Goal: Feedback & Contribution: Contribute content

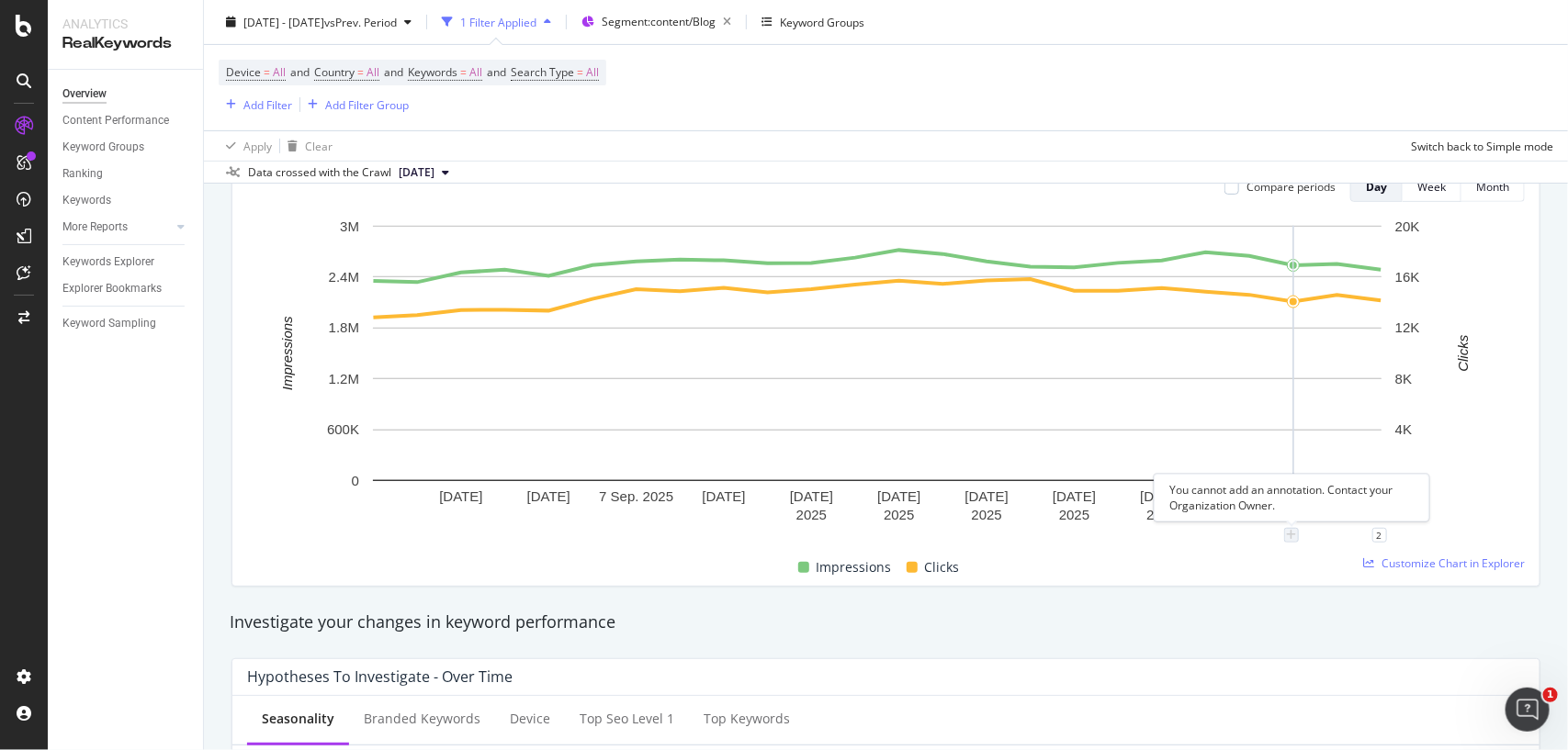
click at [1292, 534] on icon "plus" at bounding box center [1292, 535] width 10 height 11
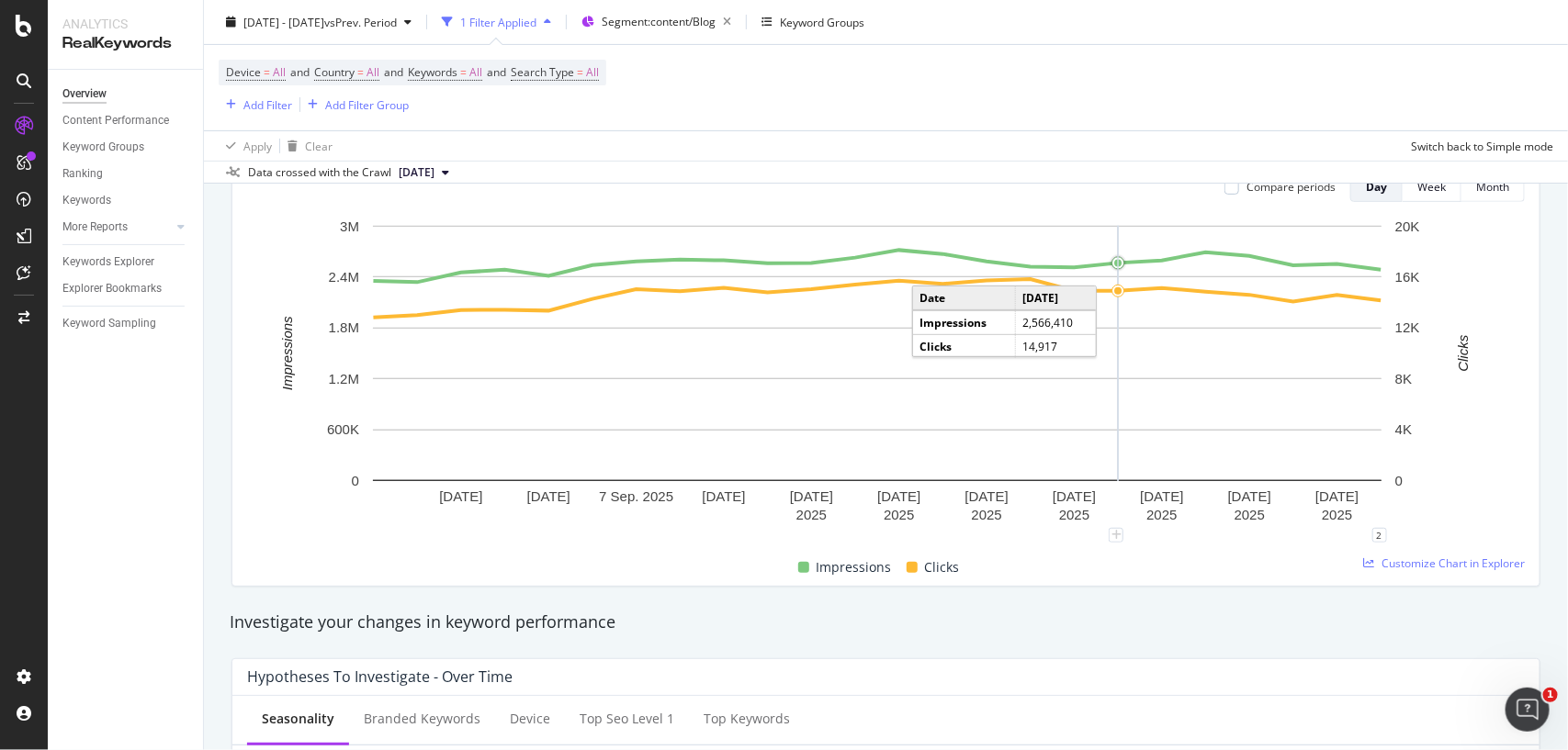
click at [1114, 272] on rect "A chart." at bounding box center [877, 354] width 1009 height 256
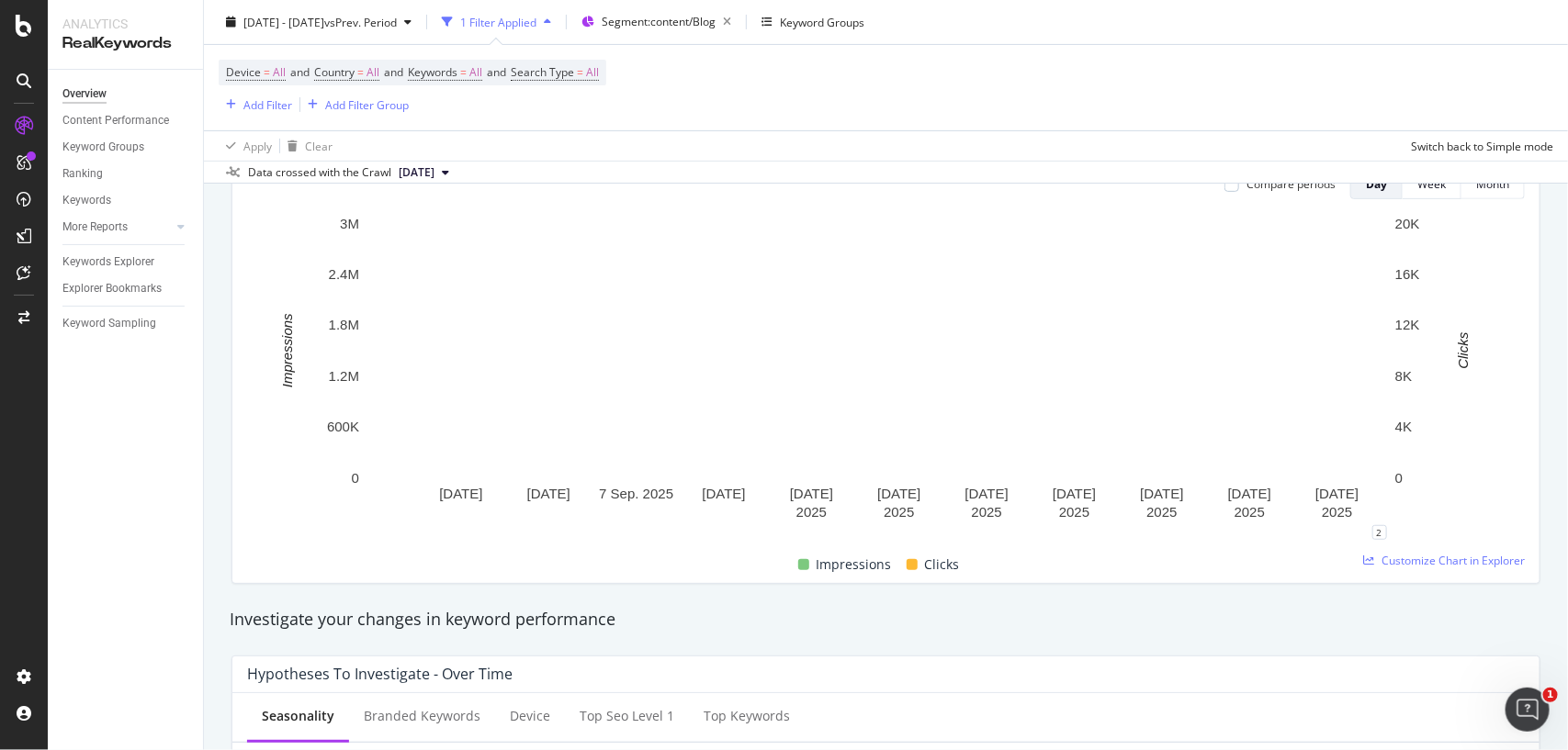
scroll to position [242, 0]
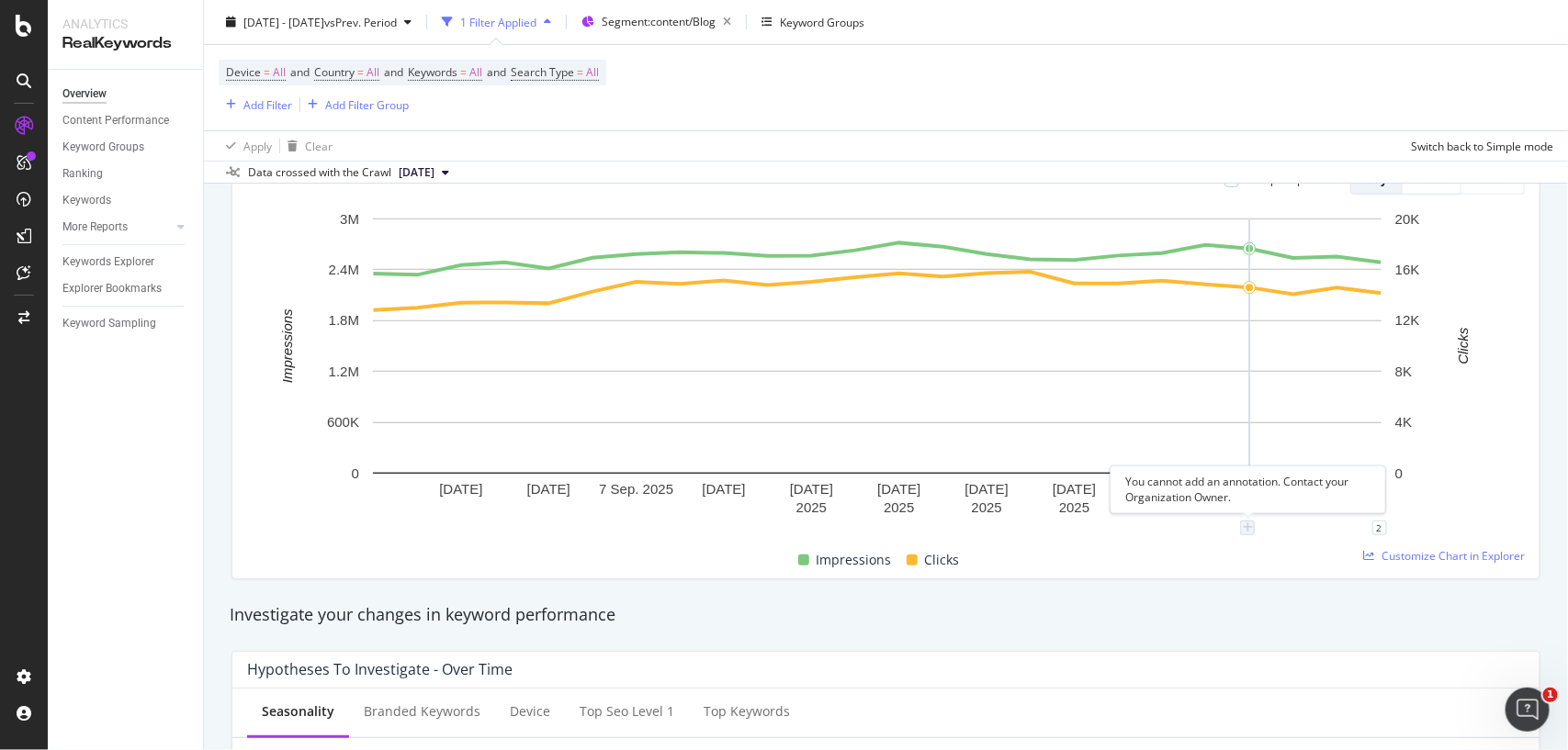
click at [1248, 526] on icon "plus" at bounding box center [1248, 528] width 10 height 11
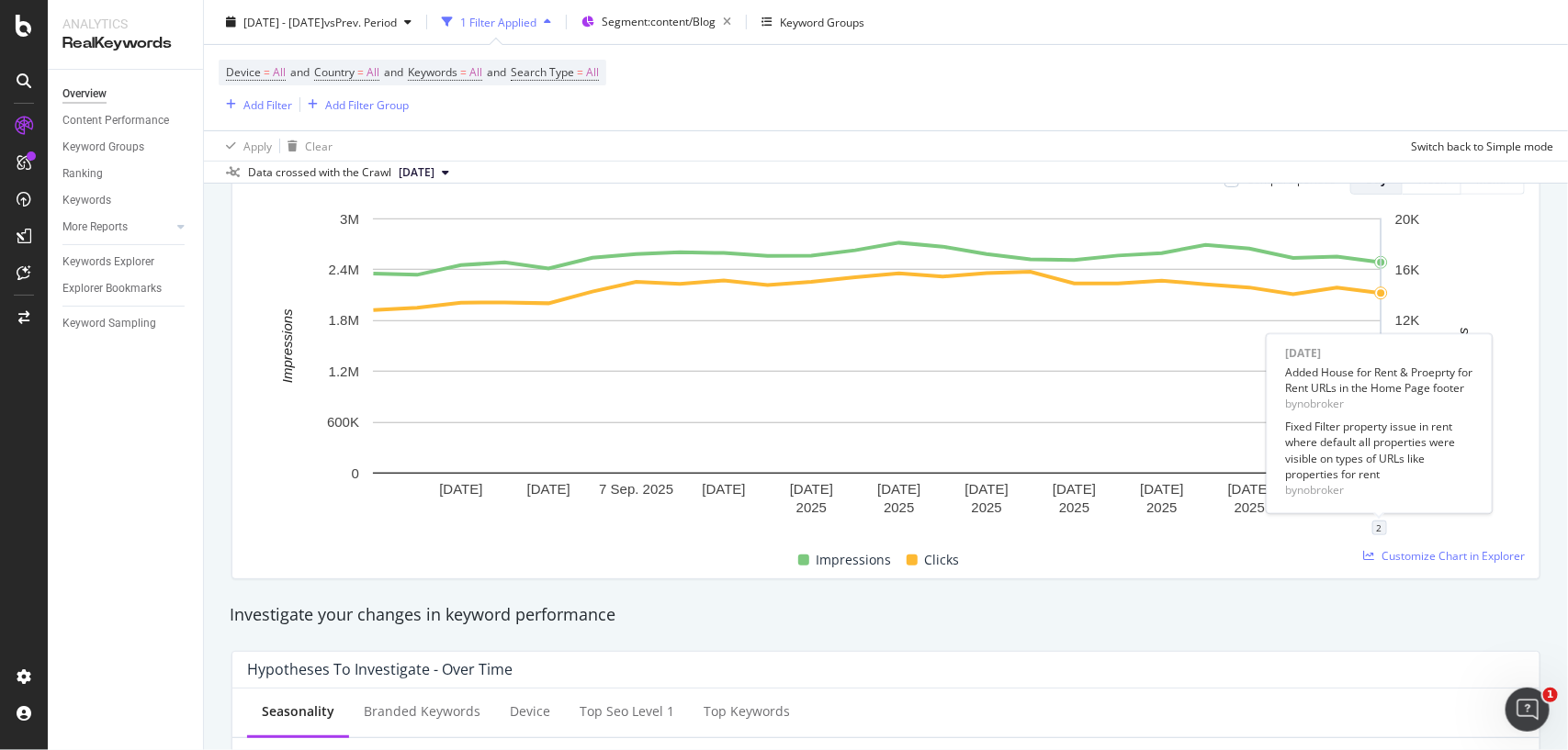
click at [1379, 528] on div "2" at bounding box center [1379, 528] width 15 height 15
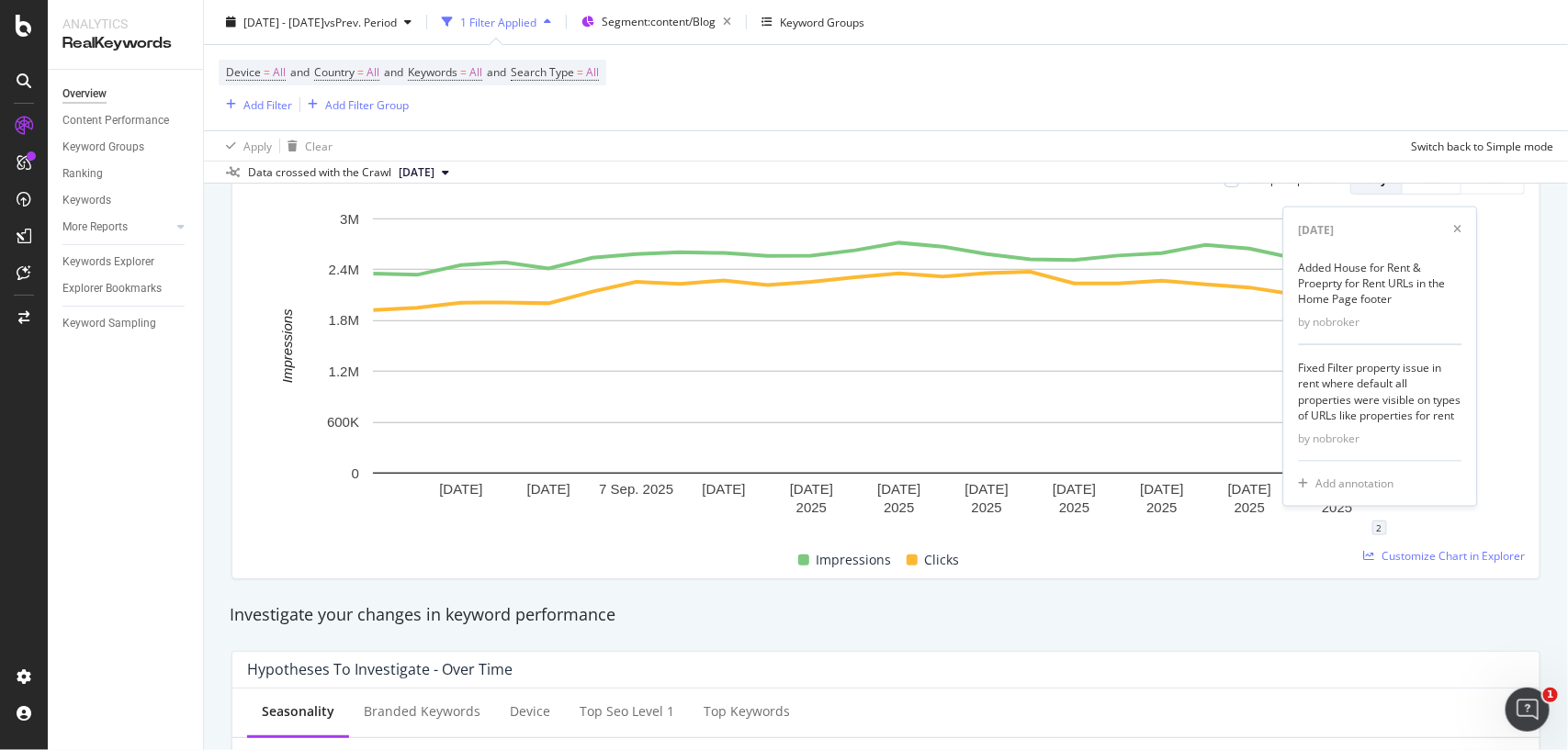
click at [1374, 525] on div "2" at bounding box center [1379, 528] width 15 height 15
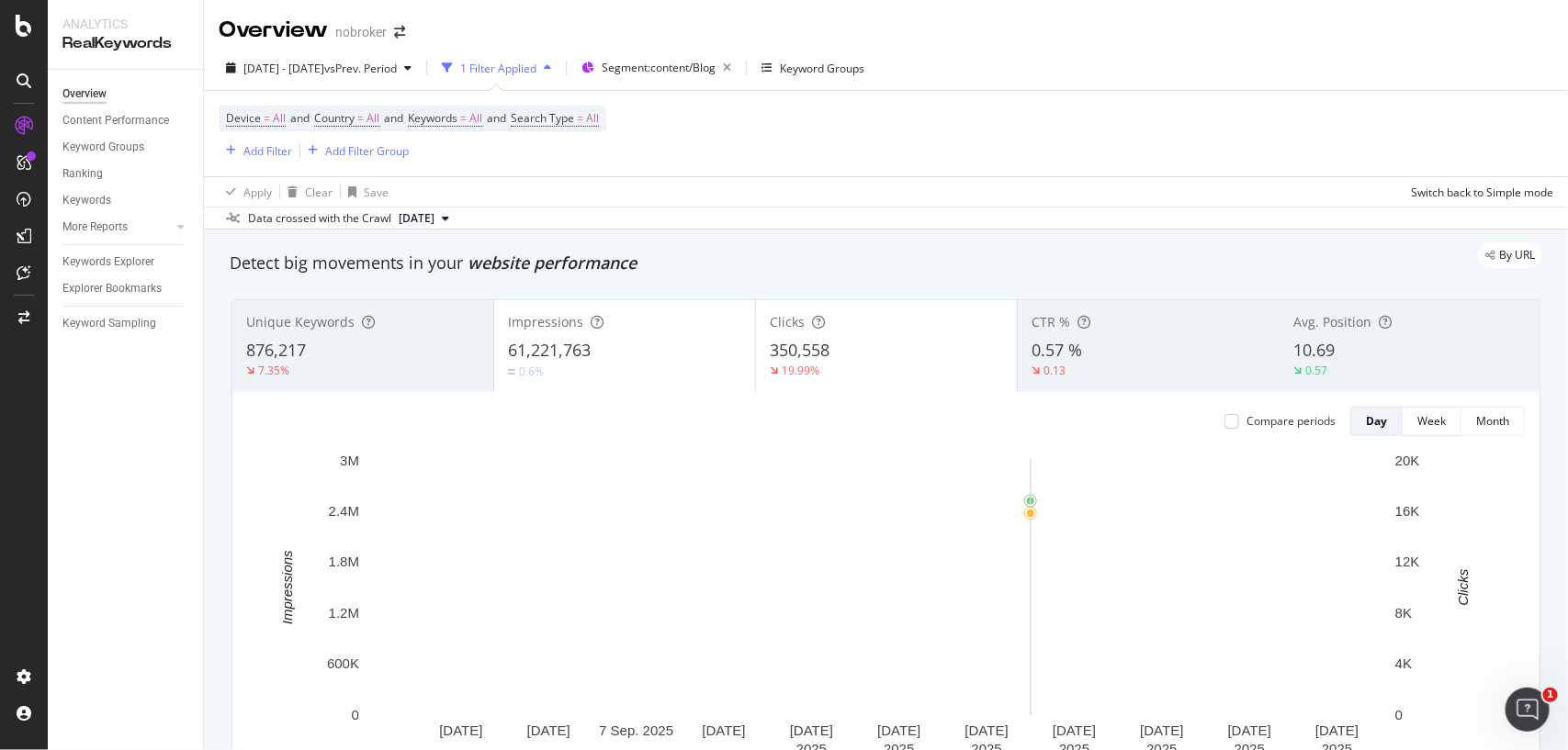
scroll to position [96, 0]
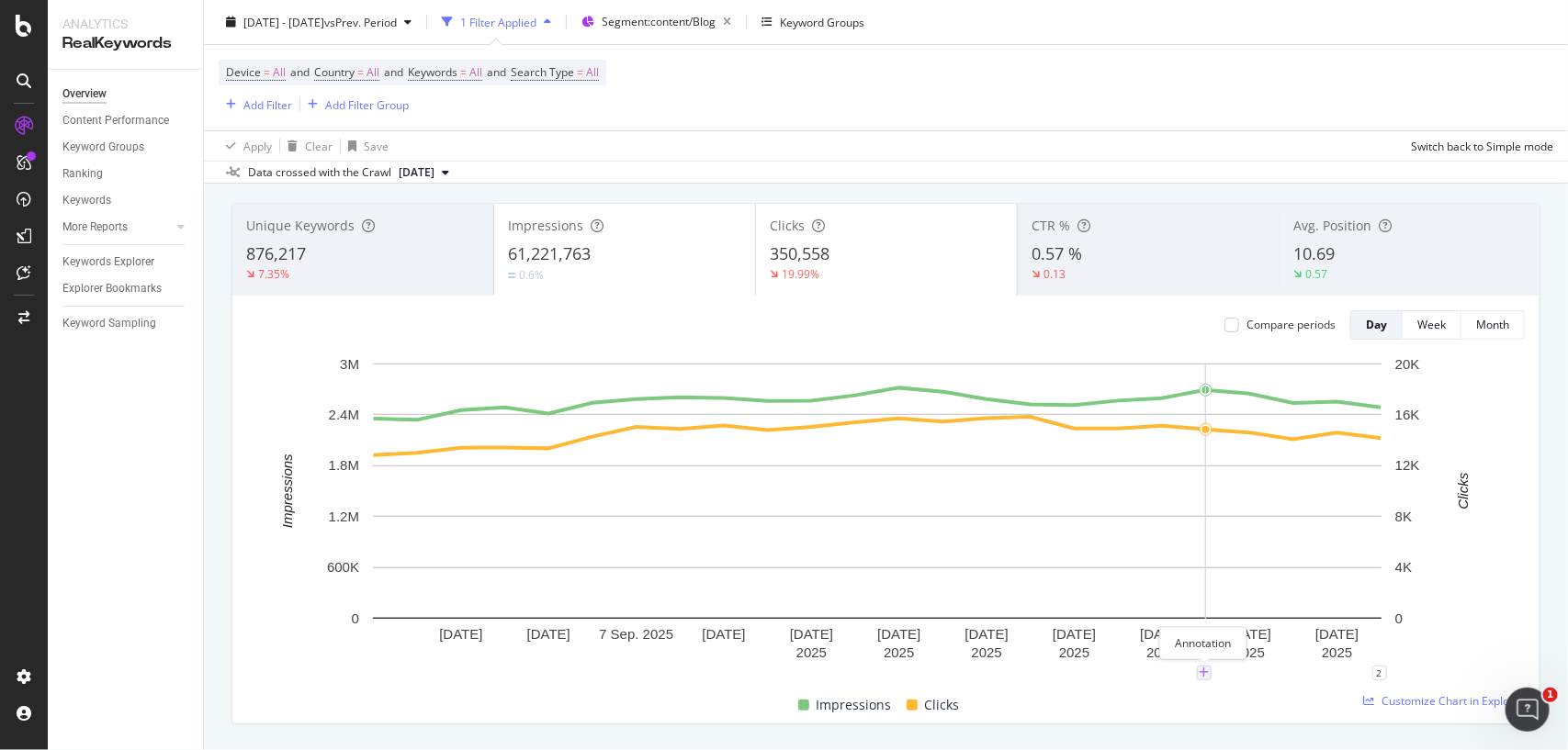
click at [1204, 676] on icon "plus" at bounding box center [1203, 672] width 10 height 11
click at [1162, 342] on div "Compare periods Day Week Month [DATE] [DATE] [DATE] [DATE] [DATE] [DATE] [DATE]…" at bounding box center [885, 509] width 1307 height 428
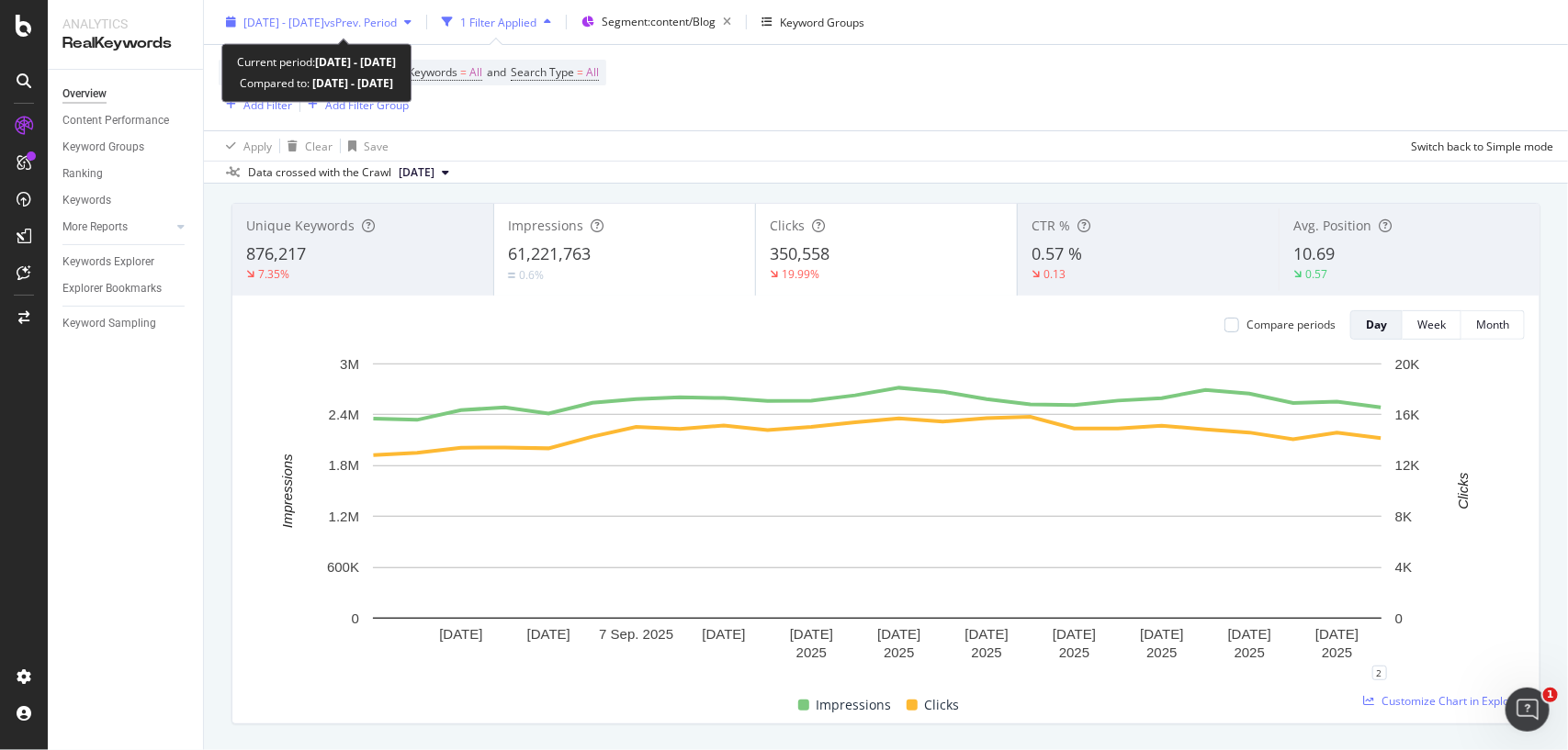
click at [324, 30] on div "[DATE] - [DATE] vs Prev. Period" at bounding box center [319, 22] width 201 height 28
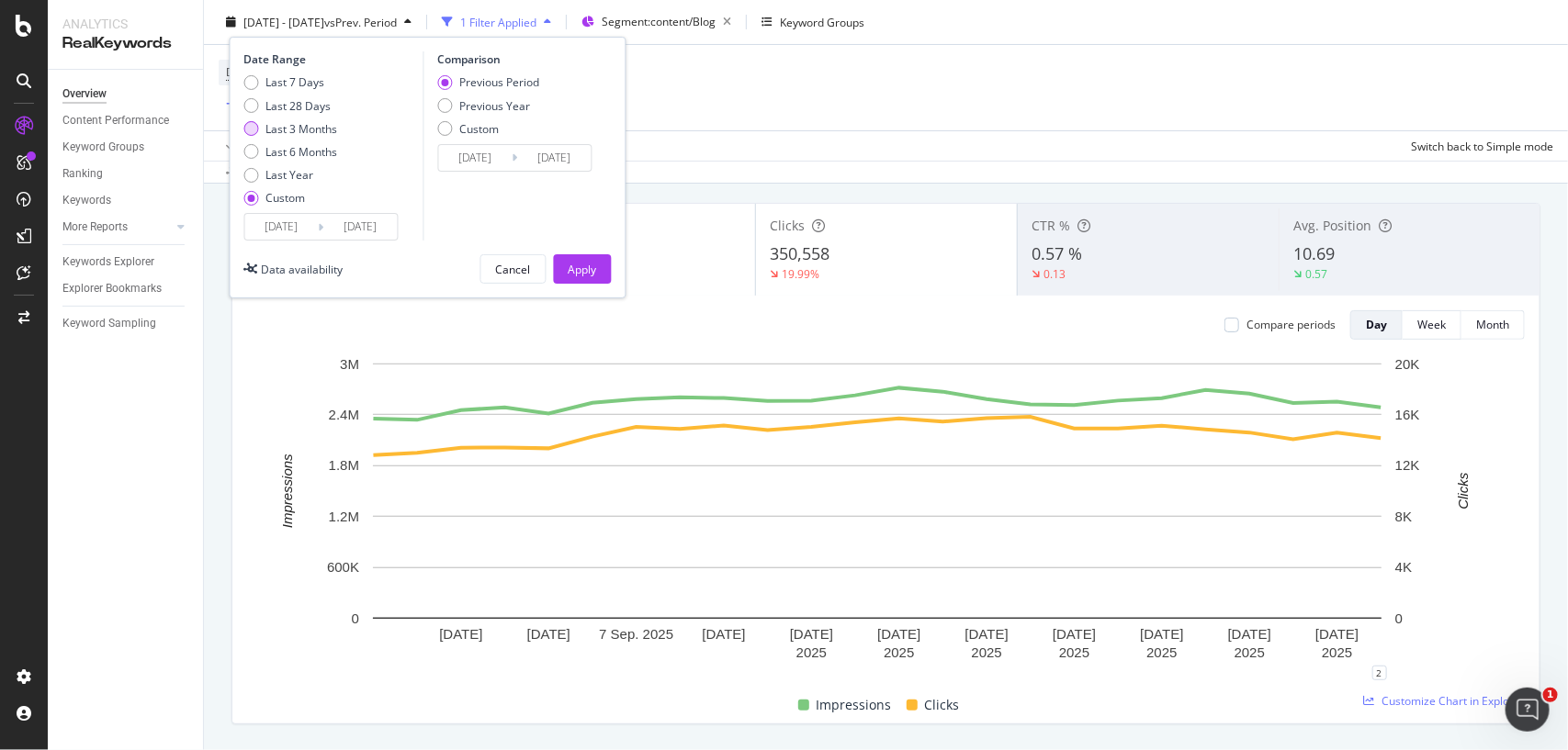
click at [303, 132] on div "Last 7 Days Last 28 Days Last 3 Months Last 6 Months Last Year Custom" at bounding box center [290, 144] width 93 height 139
click at [303, 132] on div "Last 3 Months" at bounding box center [302, 128] width 72 height 16
type input "[DATE]"
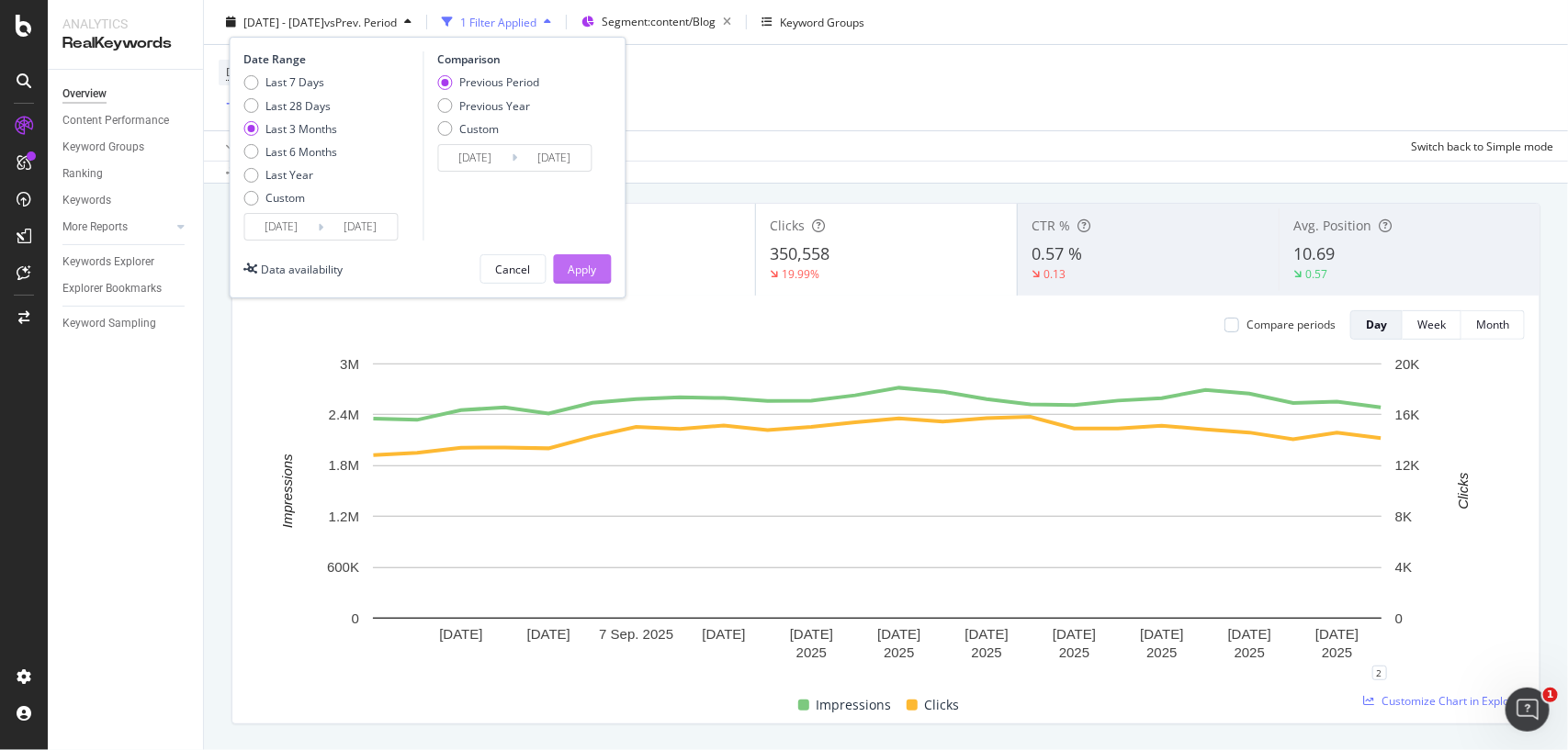
click at [585, 280] on div "Apply" at bounding box center [582, 269] width 29 height 28
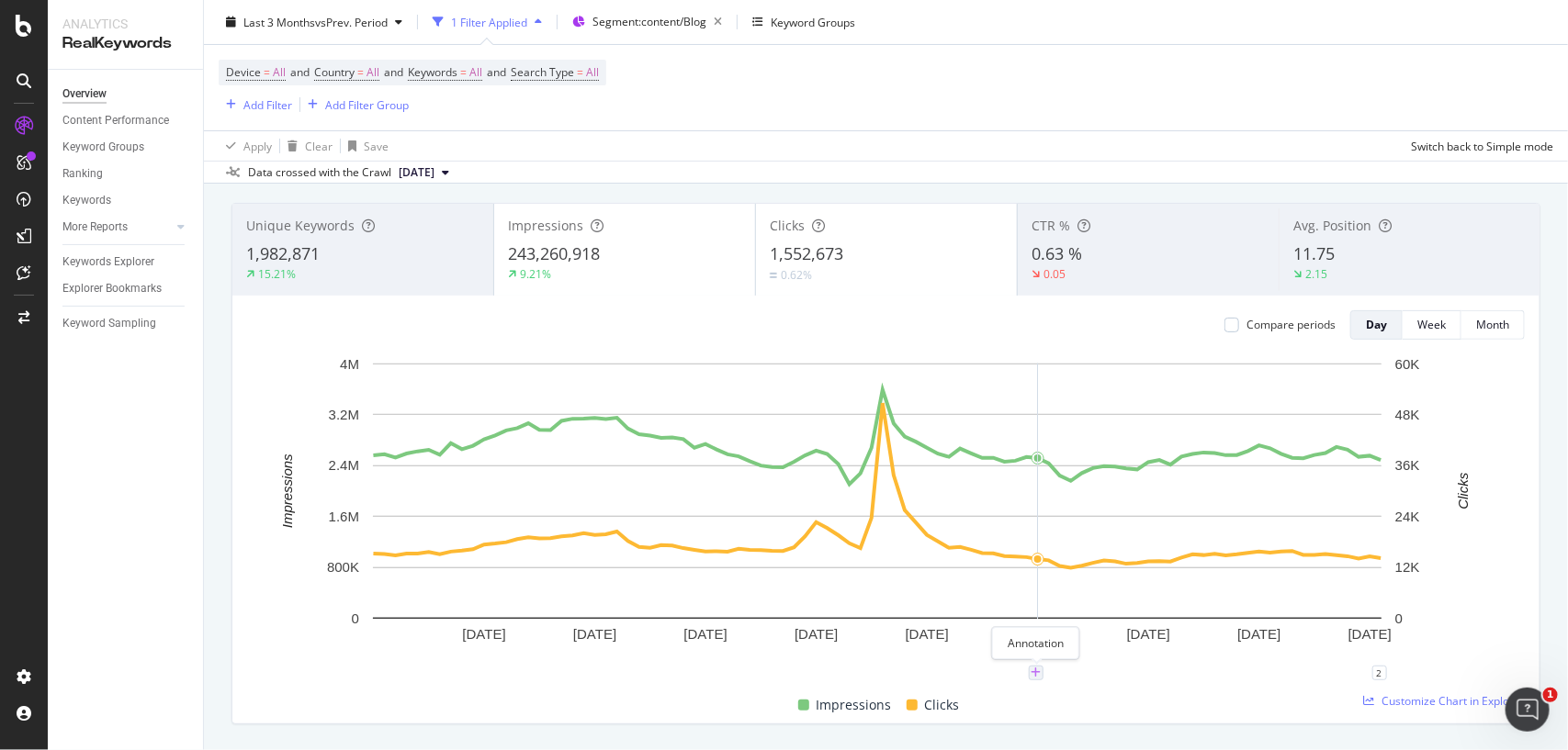
click at [1033, 675] on icon "plus" at bounding box center [1035, 672] width 10 height 11
click at [1114, 462] on icon "xmark" at bounding box center [1113, 462] width 8 height 11
click at [1045, 671] on icon "plus" at bounding box center [1046, 672] width 10 height 11
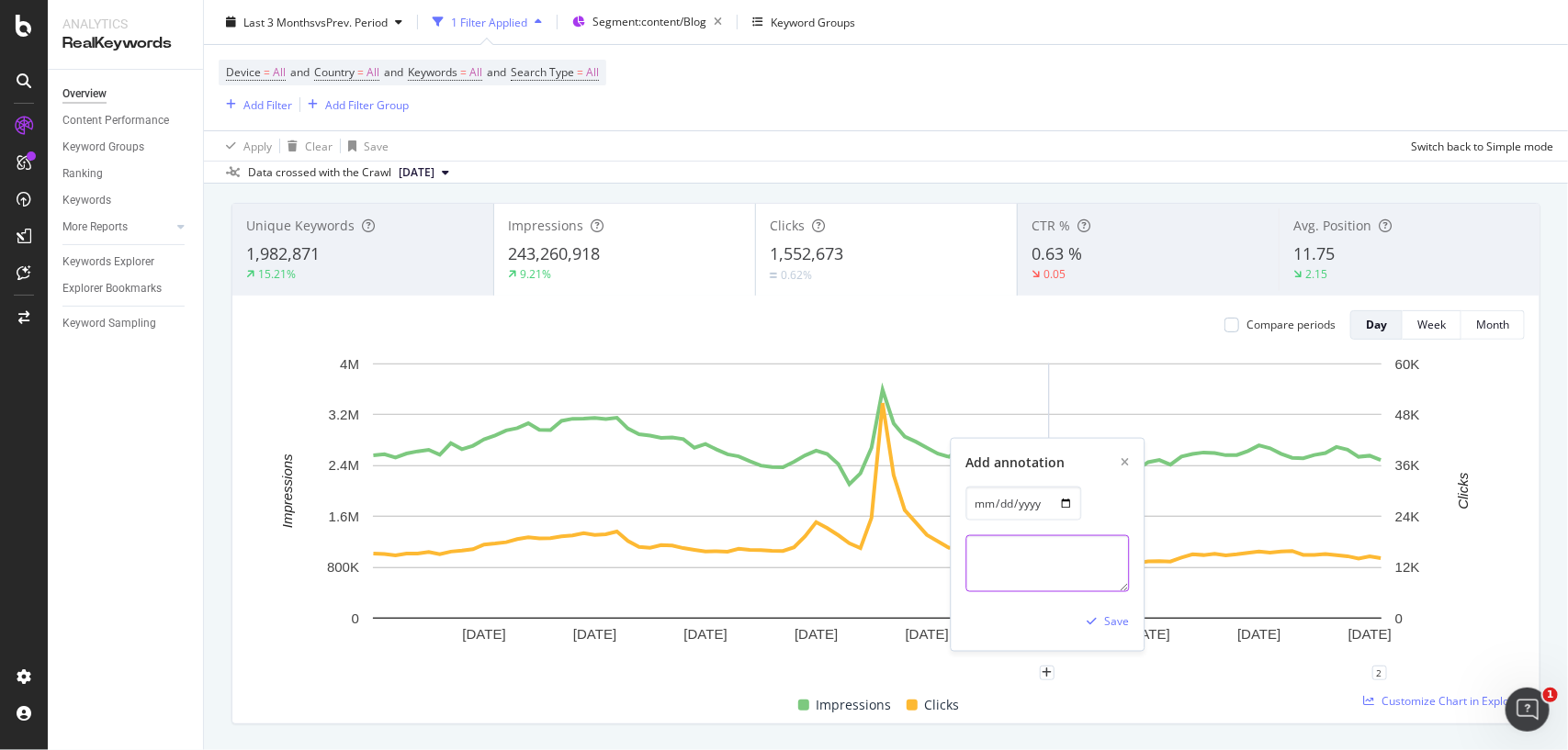
click at [1025, 575] on textarea at bounding box center [1047, 564] width 163 height 57
type textarea "Article source feature has built in blog posts."
click at [1103, 622] on div "button" at bounding box center [1091, 621] width 25 height 11
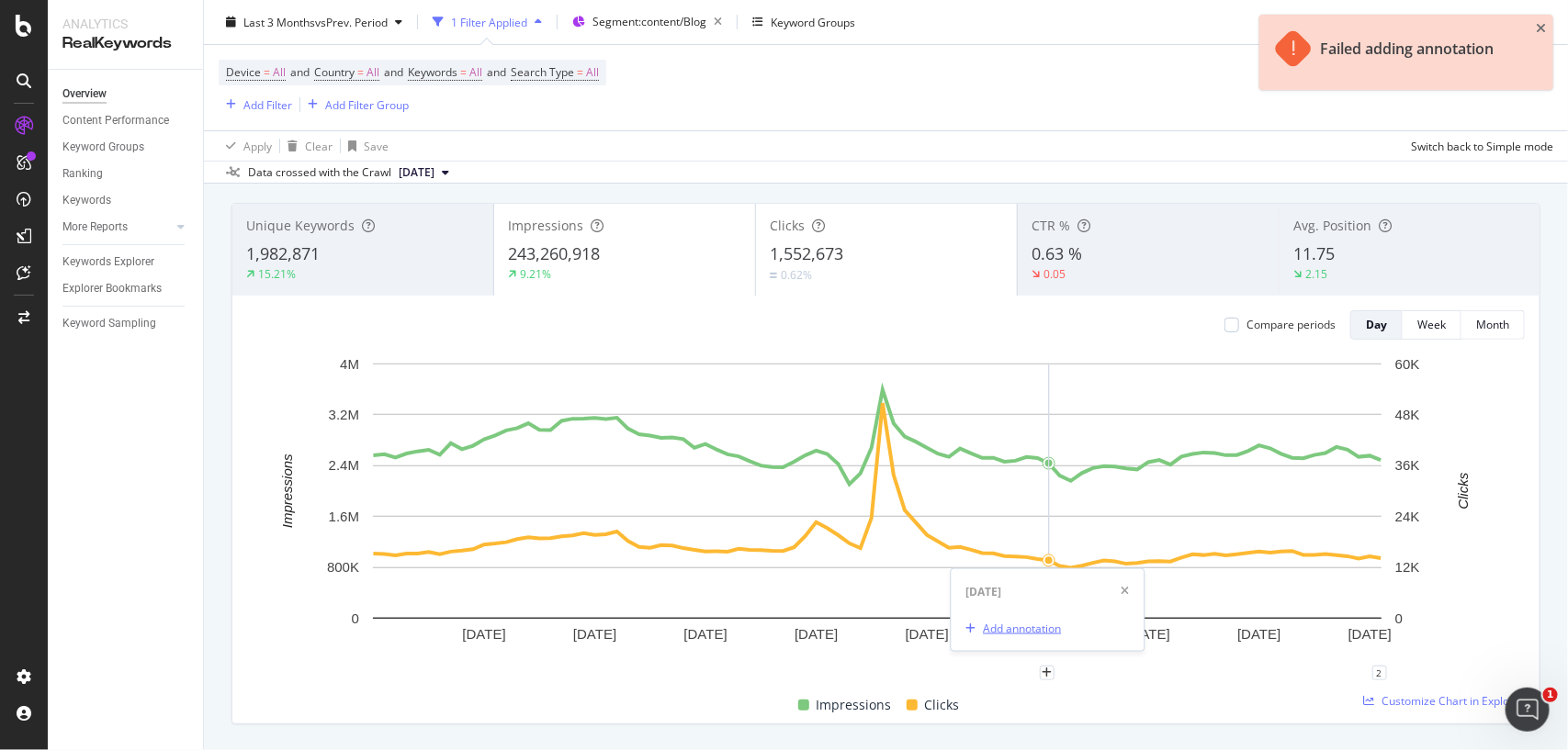
click at [1047, 631] on div "Add annotation" at bounding box center [1021, 628] width 78 height 16
click at [1020, 567] on textarea at bounding box center [1047, 564] width 163 height 57
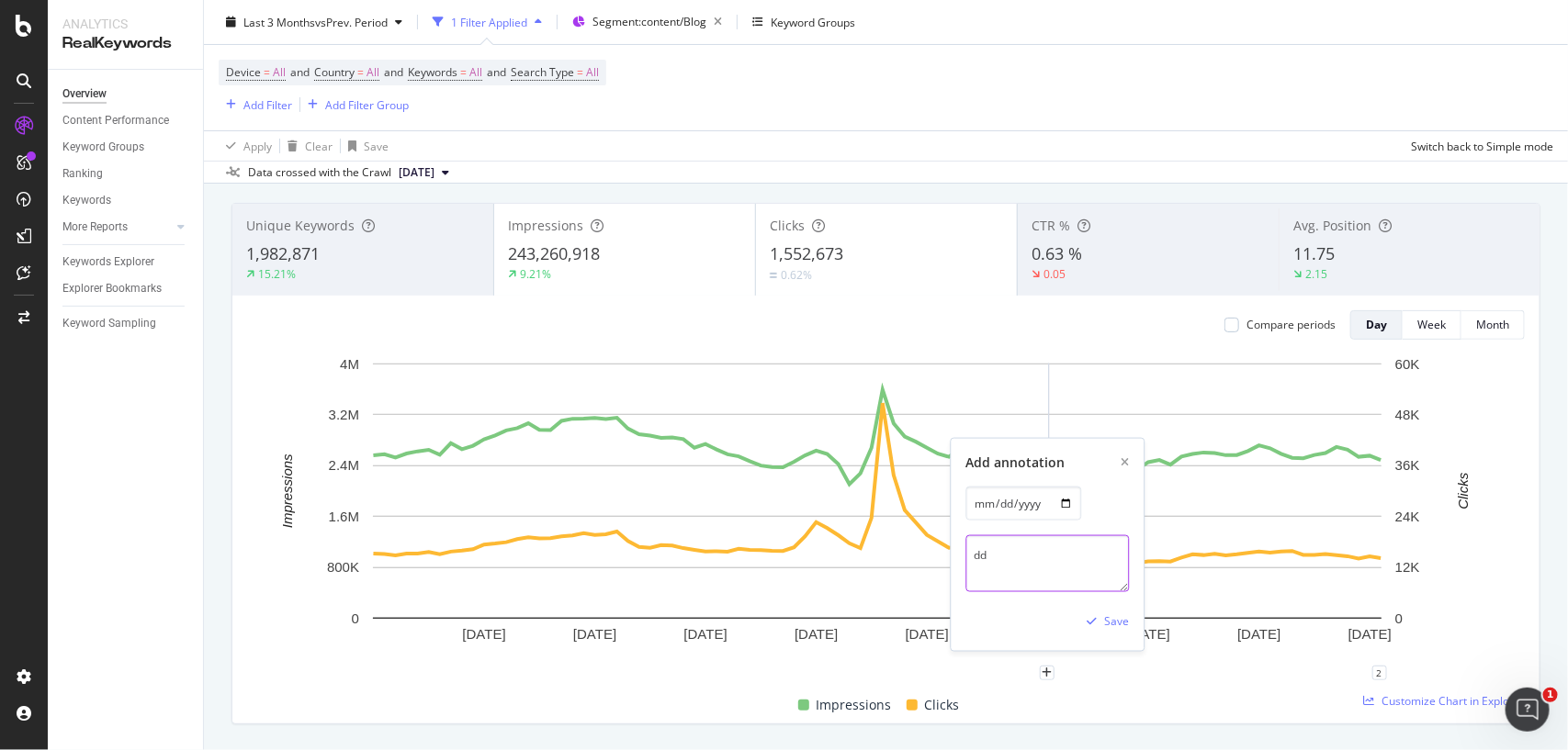
type textarea "d"
click at [1053, 552] on textarea "Article source fature has built" at bounding box center [1047, 564] width 163 height 57
click at [1054, 570] on textarea "Article source feature has built" at bounding box center [1047, 564] width 163 height 57
click at [998, 576] on textarea "Article source feature has built on blog posts" at bounding box center [1047, 564] width 163 height 57
click at [1077, 572] on textarea "Article source feature has live on blog posts" at bounding box center [1047, 564] width 163 height 57
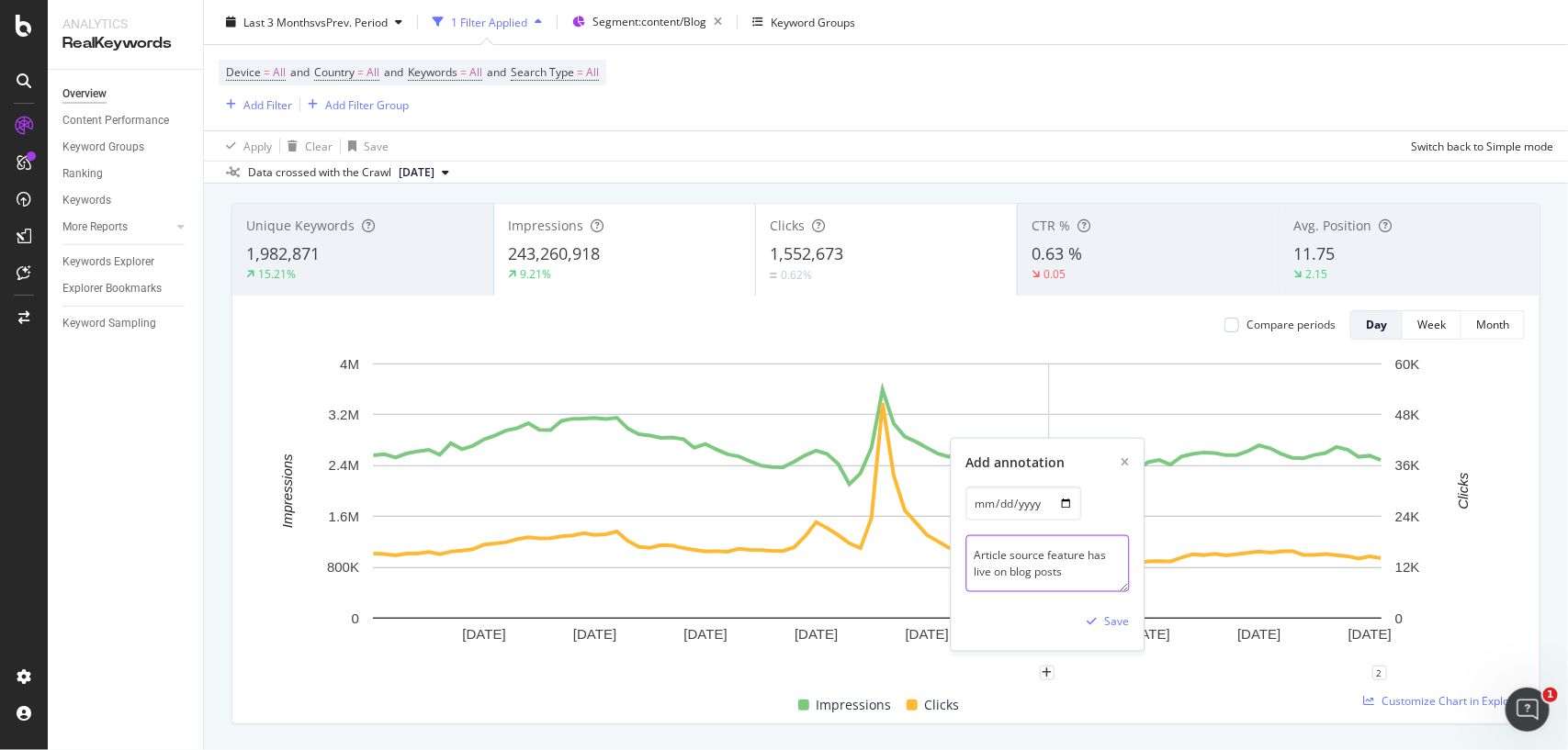
click at [1077, 572] on textarea "Article source feature has live on blog posts" at bounding box center [1047, 564] width 163 height 57
type textarea "Article source feature has live on blog posts."
click at [1104, 615] on div "Save" at bounding box center [1116, 621] width 25 height 16
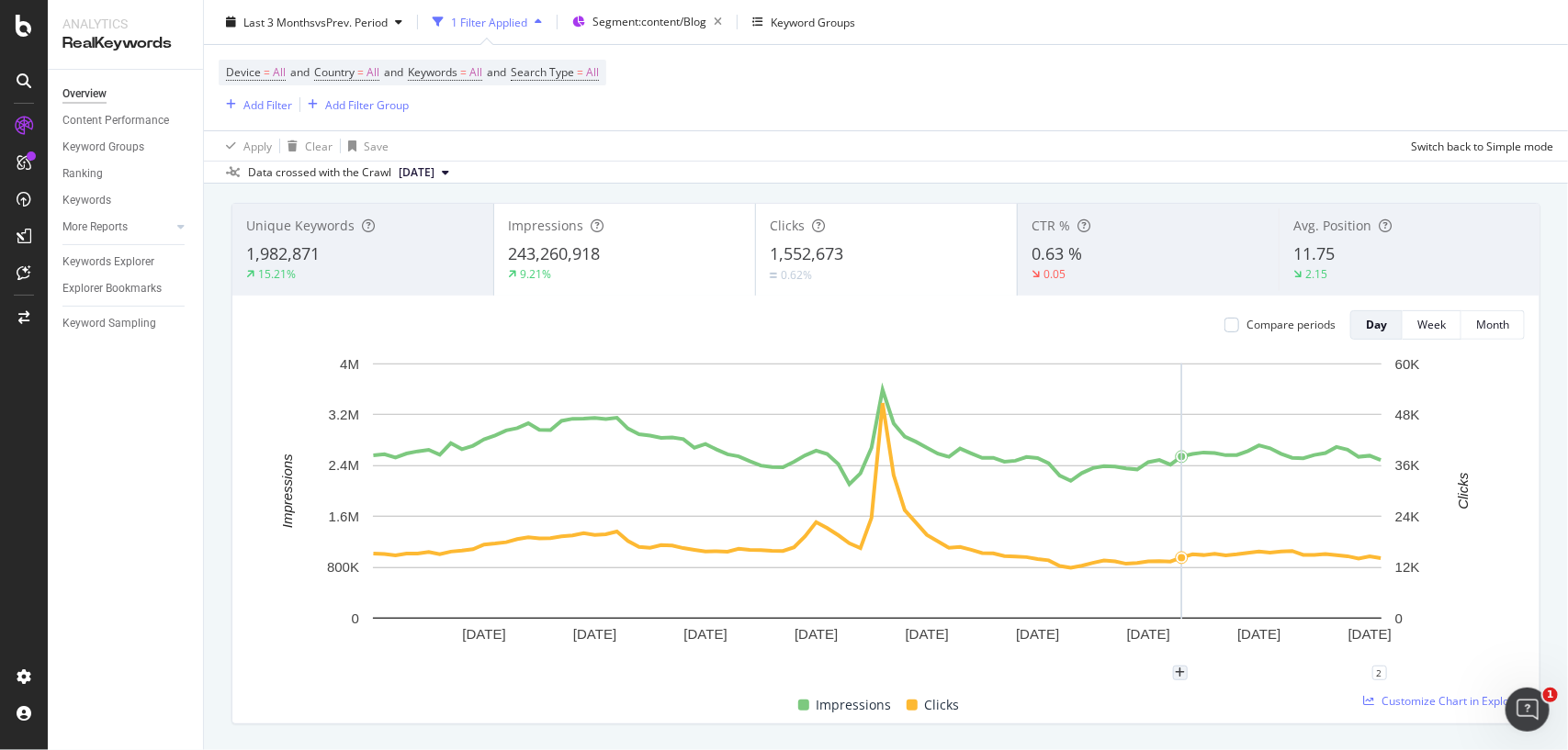
click at [1185, 673] on div "plus" at bounding box center [1180, 672] width 15 height 15
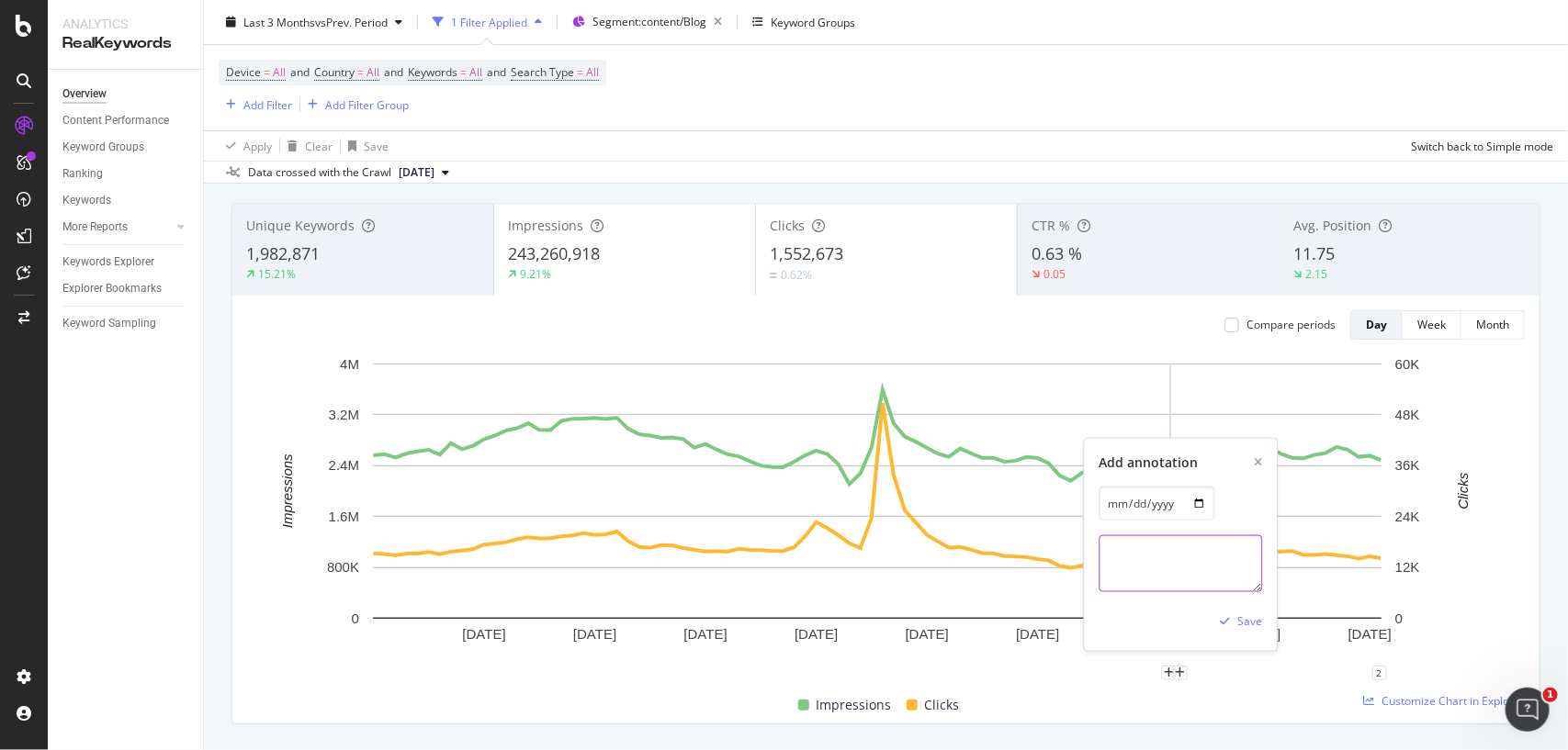
click at [1119, 549] on textarea at bounding box center [1180, 564] width 163 height 57
type textarea "dd"
click at [1245, 627] on div "Save" at bounding box center [1249, 621] width 25 height 16
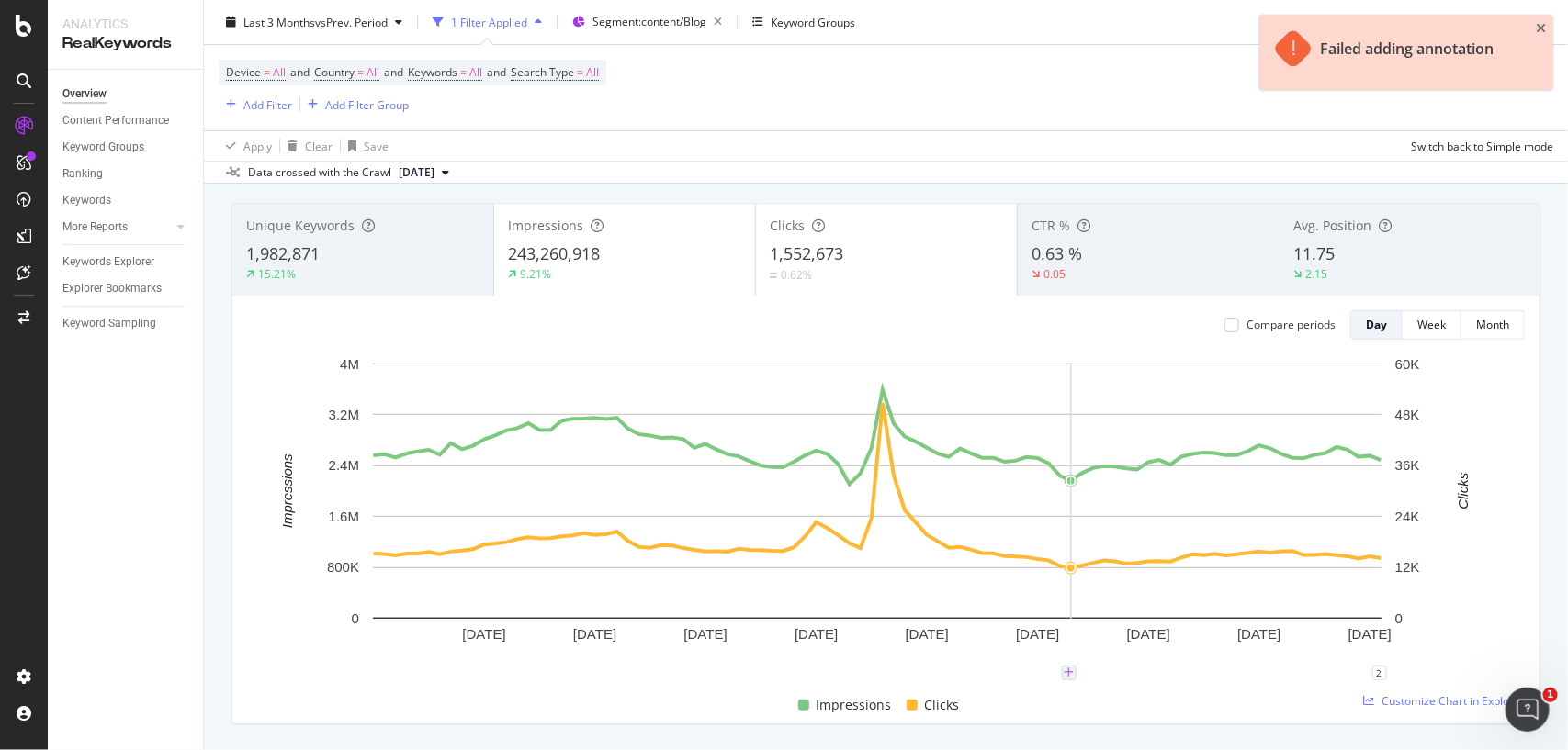
click at [1071, 676] on icon "plus" at bounding box center [1069, 672] width 10 height 11
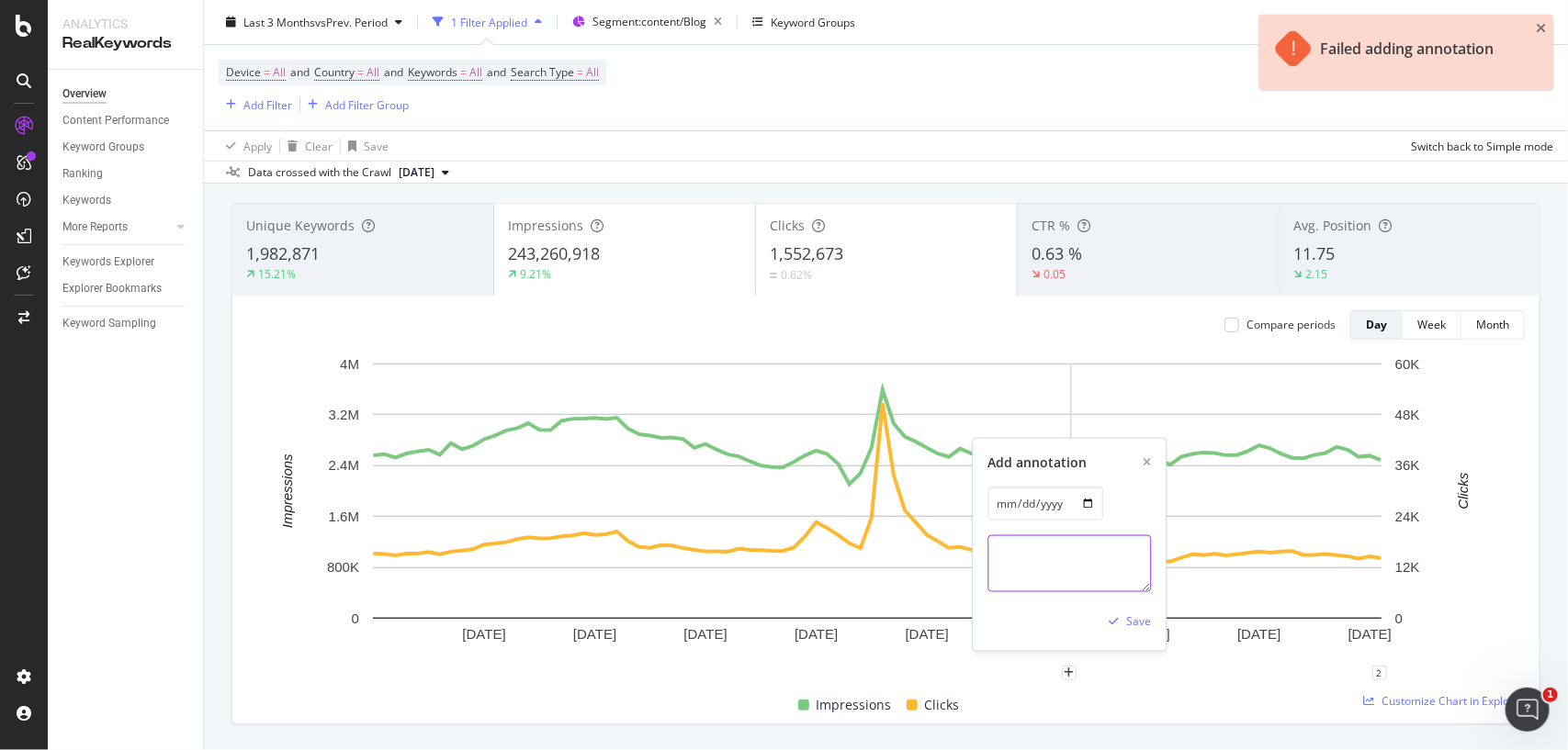
click at [1074, 551] on textarea at bounding box center [1069, 564] width 163 height 57
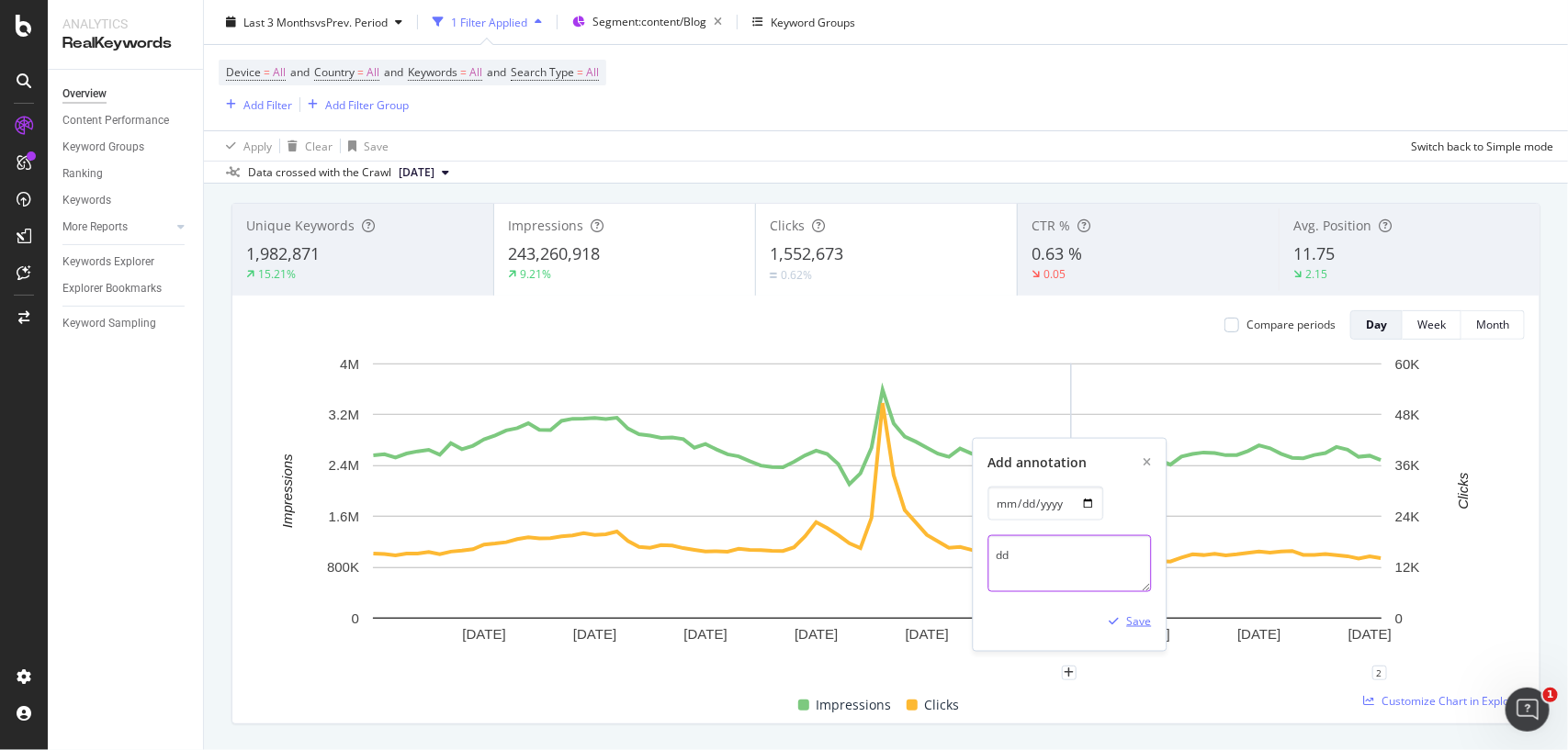
type textarea "dd"
click at [1125, 611] on div "Save" at bounding box center [1126, 621] width 49 height 28
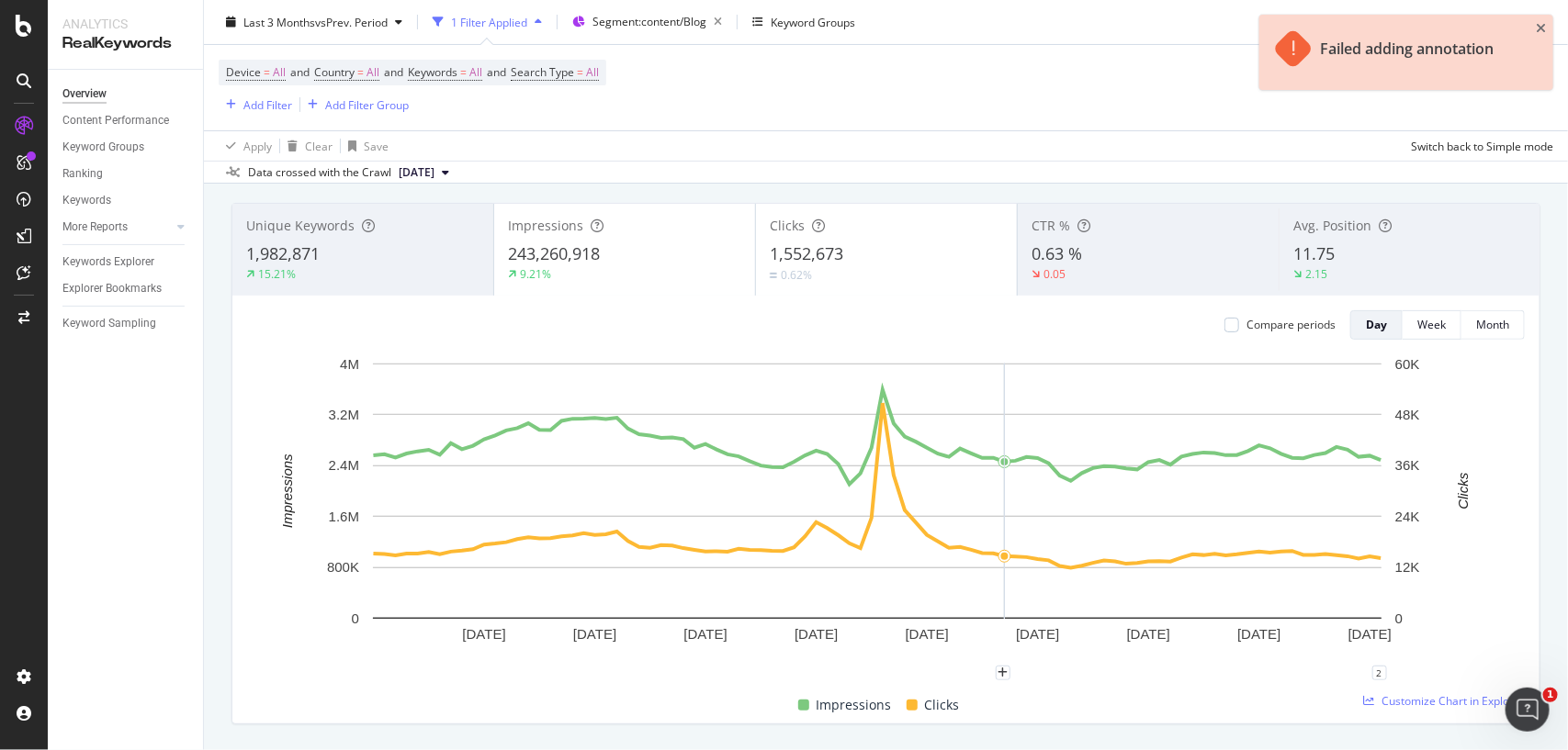
click at [1008, 490] on rect "A chart." at bounding box center [877, 491] width 1009 height 256
